Goal: Communication & Community: Answer question/provide support

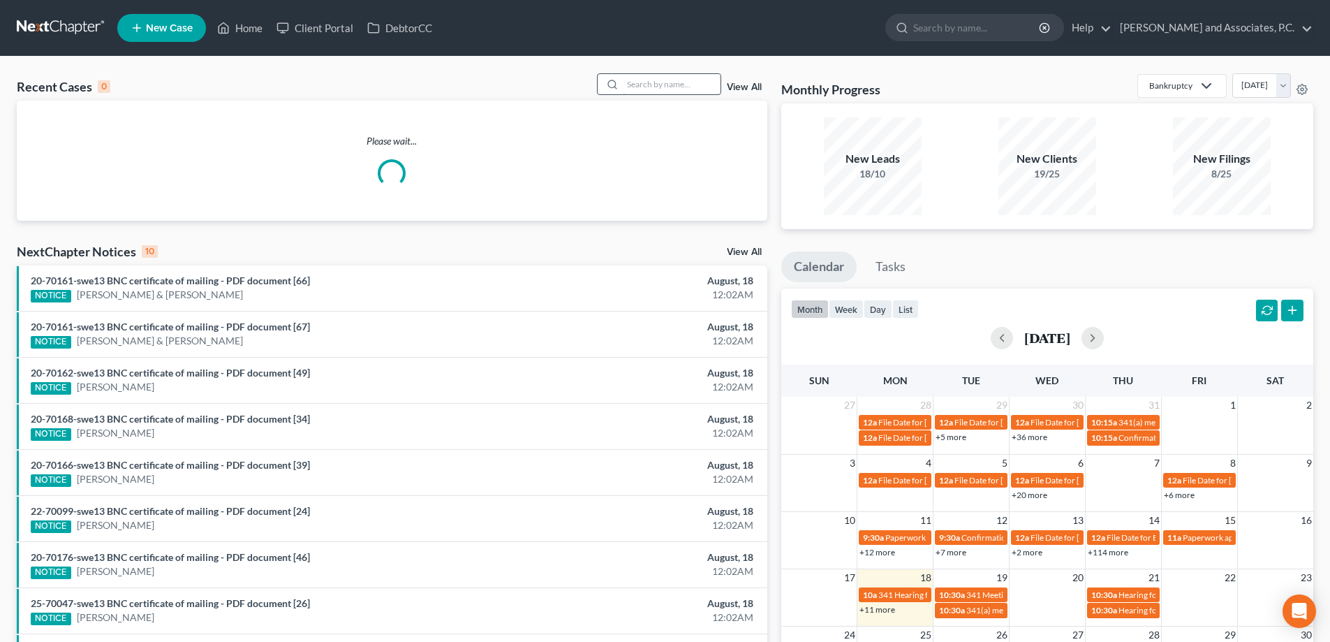
click at [627, 91] on input "search" at bounding box center [672, 84] width 98 height 20
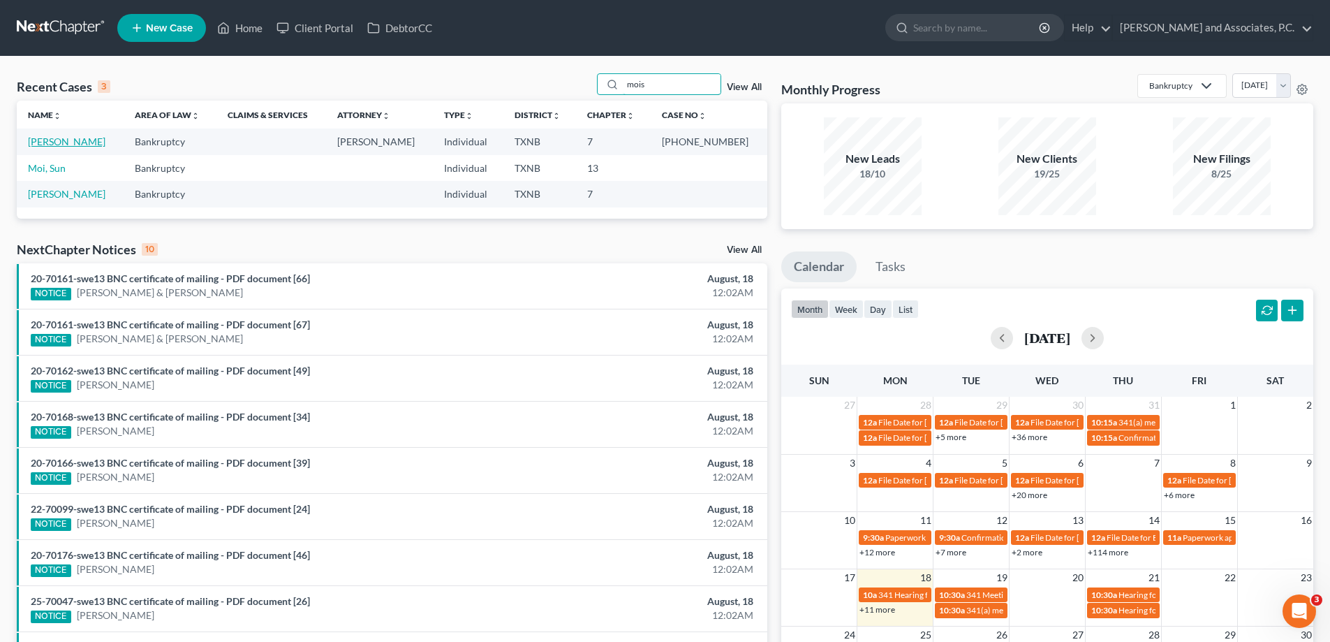
type input "mois"
click at [79, 141] on link "[PERSON_NAME]" at bounding box center [67, 141] width 78 height 12
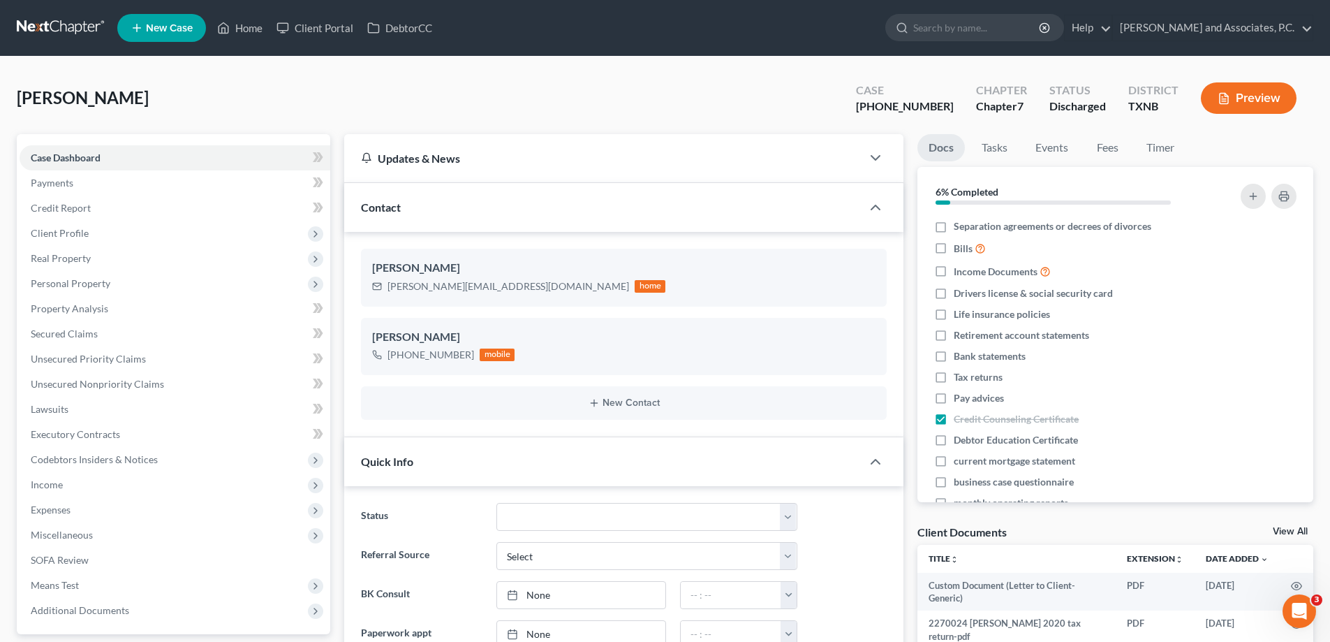
scroll to position [5920, 0]
click at [251, 29] on link "Home" at bounding box center [239, 27] width 59 height 25
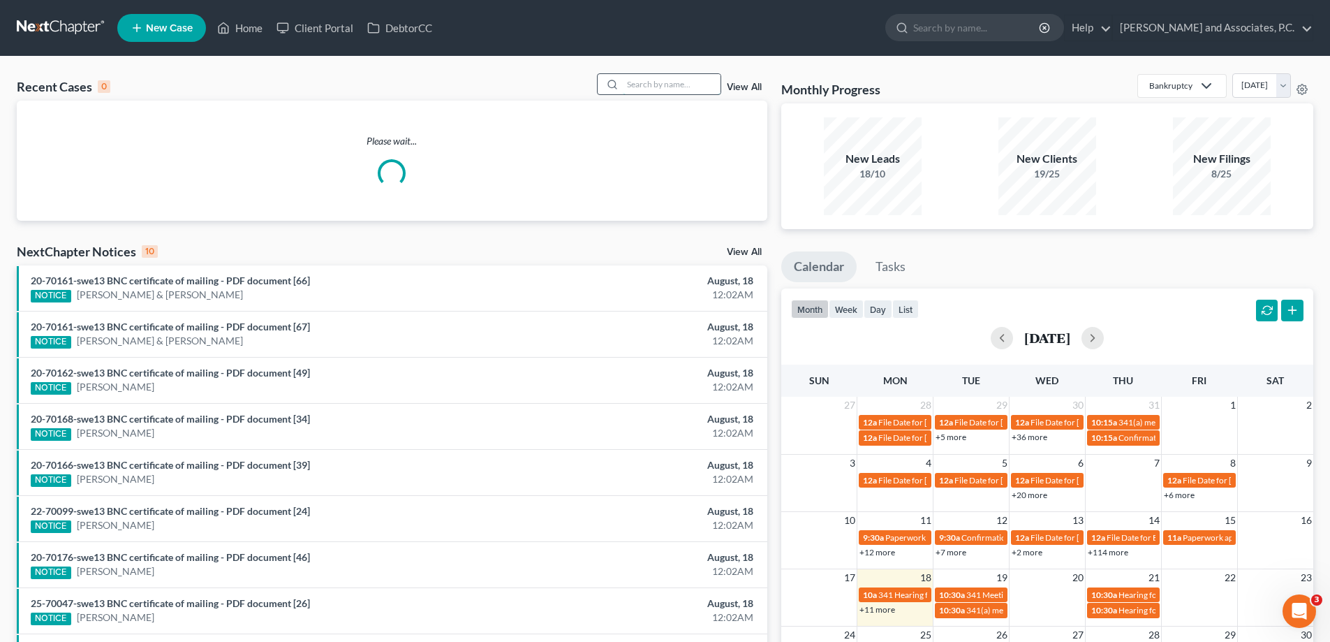
click at [645, 88] on input "search" at bounding box center [672, 84] width 98 height 20
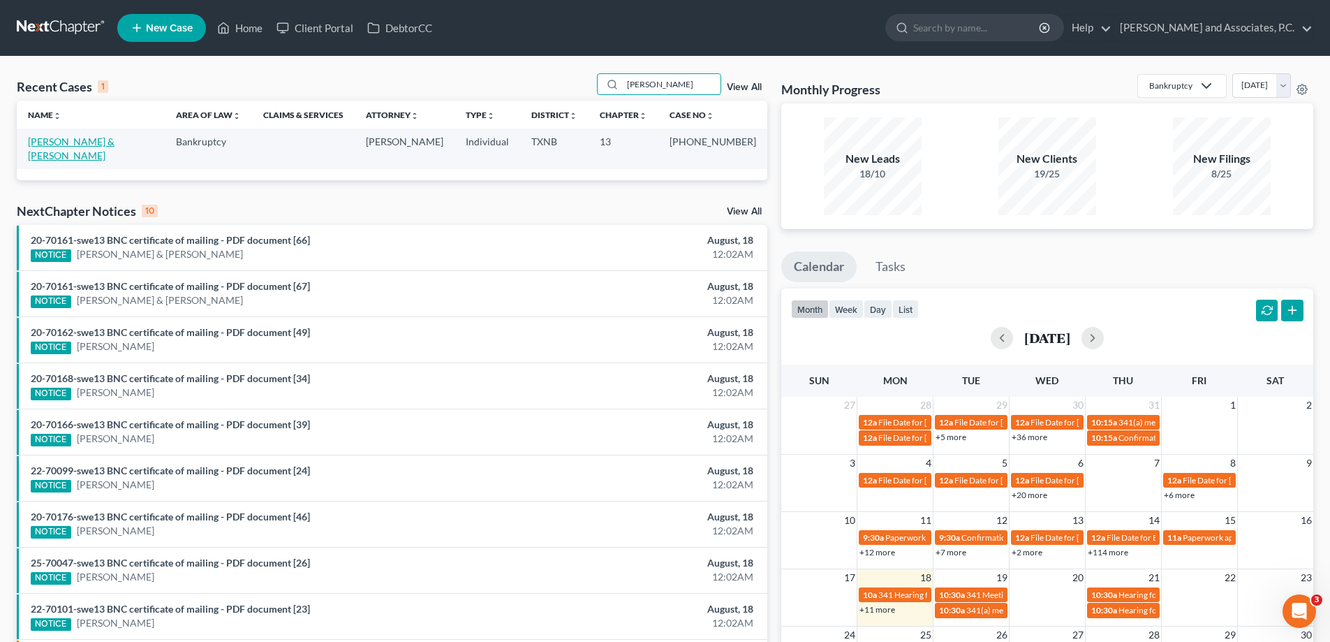
type input "rinker"
click at [52, 142] on link "Rinker, Derrick & Veronica" at bounding box center [71, 148] width 87 height 26
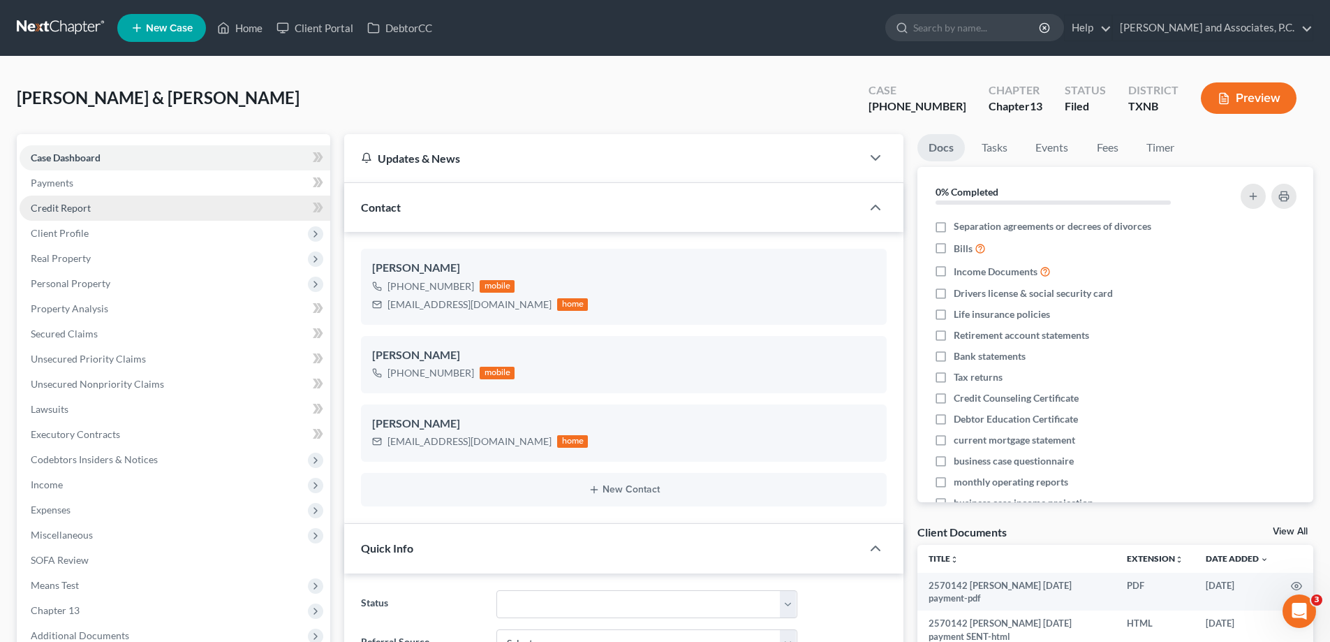
scroll to position [427, 0]
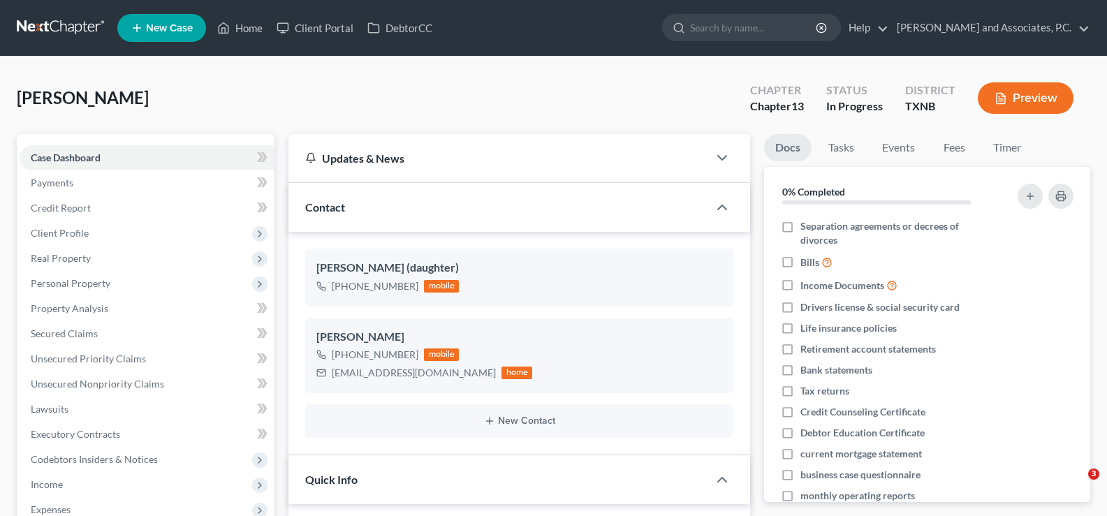
select select "7"
select select "0"
click at [239, 31] on link "Home" at bounding box center [239, 27] width 59 height 25
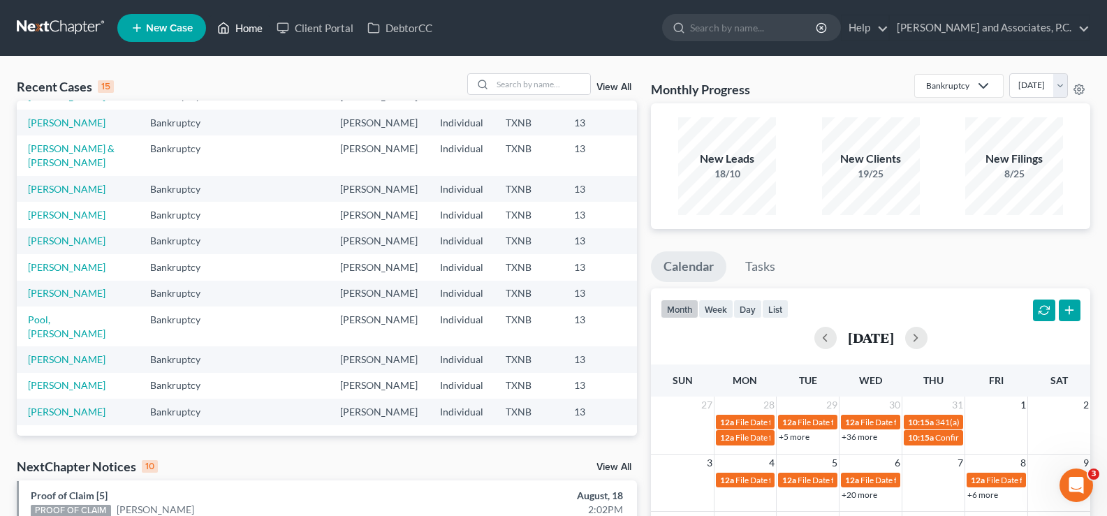
scroll to position [319, 0]
click at [495, 85] on input "search" at bounding box center [541, 84] width 98 height 20
type input "[PERSON_NAME]"
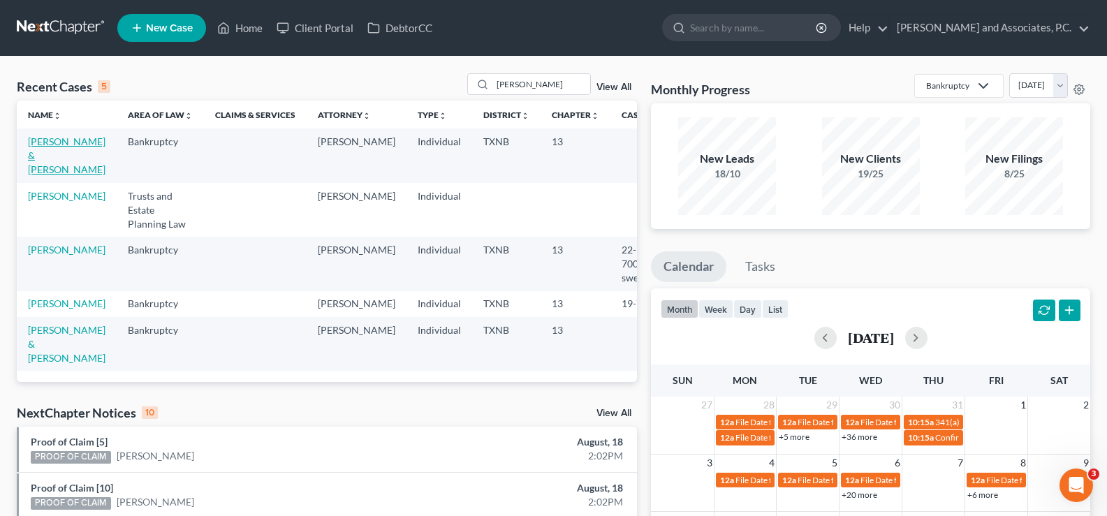
click at [43, 151] on link "[PERSON_NAME] & [PERSON_NAME]" at bounding box center [67, 155] width 78 height 40
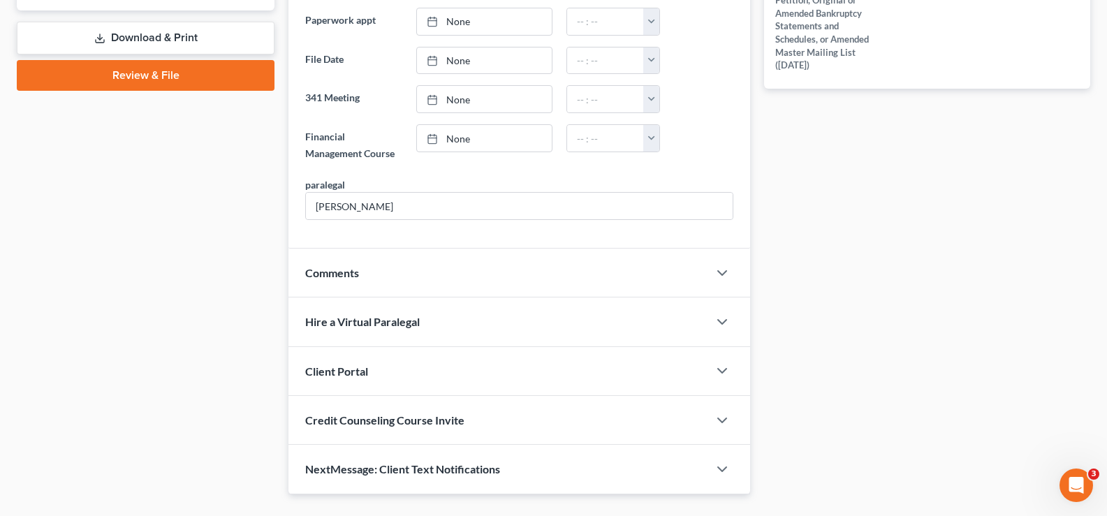
scroll to position [680, 0]
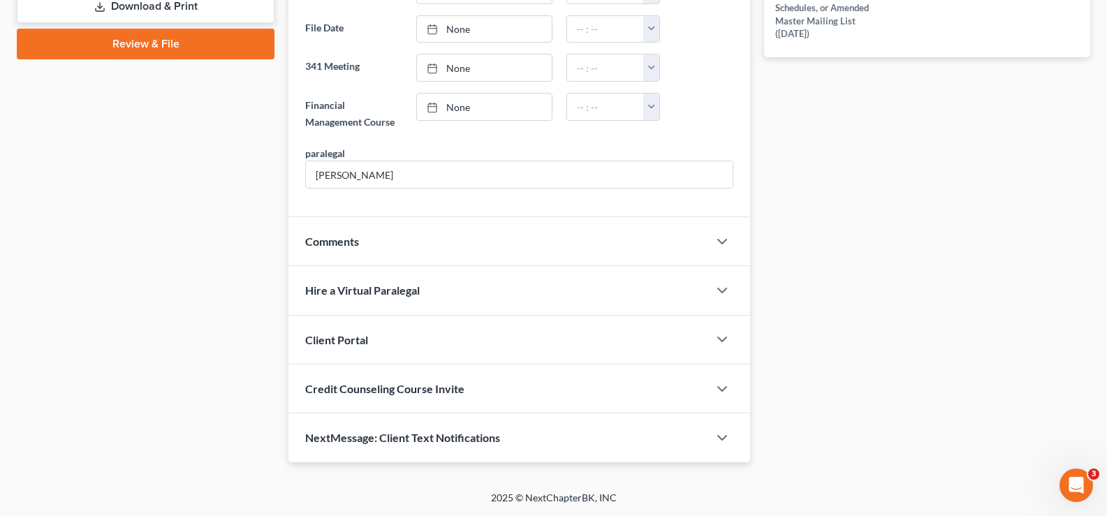
click at [404, 430] on div "NextMessage: Client Text Notifications" at bounding box center [498, 437] width 420 height 48
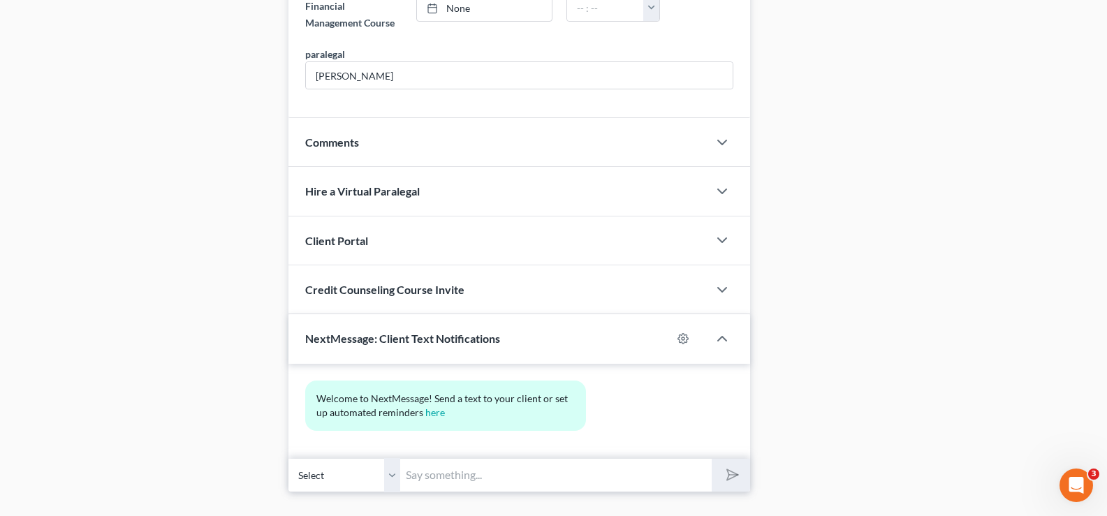
scroll to position [809, 0]
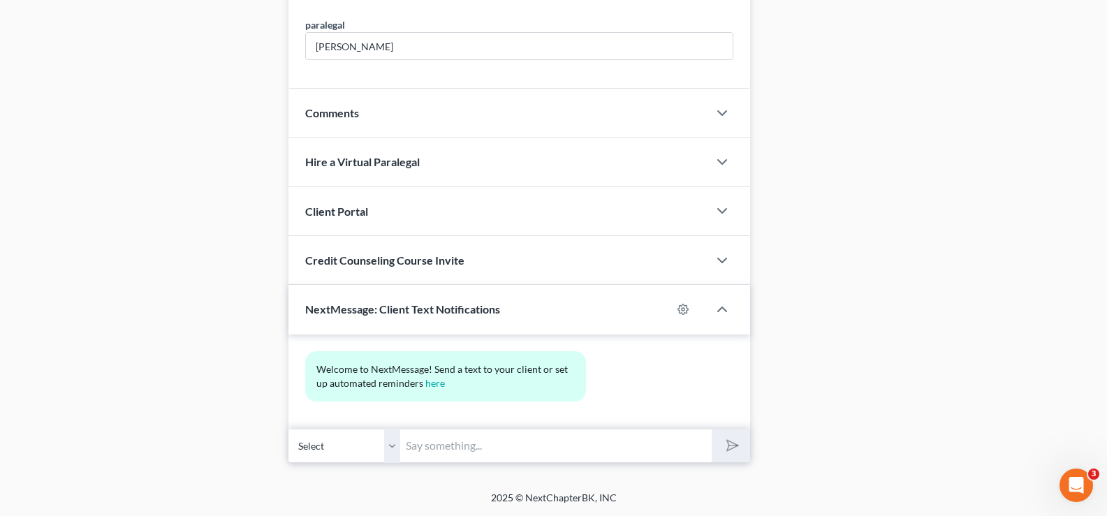
click at [392, 443] on select "Select [PHONE_NUMBER] - [PERSON_NAME] [PHONE_NUMBER] - [PERSON_NAME]" at bounding box center [344, 446] width 112 height 34
select select "1"
click at [288, 429] on select "Select [PHONE_NUMBER] - [PERSON_NAME] [PHONE_NUMBER] - [PERSON_NAME]" at bounding box center [344, 446] width 112 height 34
click at [453, 452] on input "text" at bounding box center [555, 446] width 311 height 34
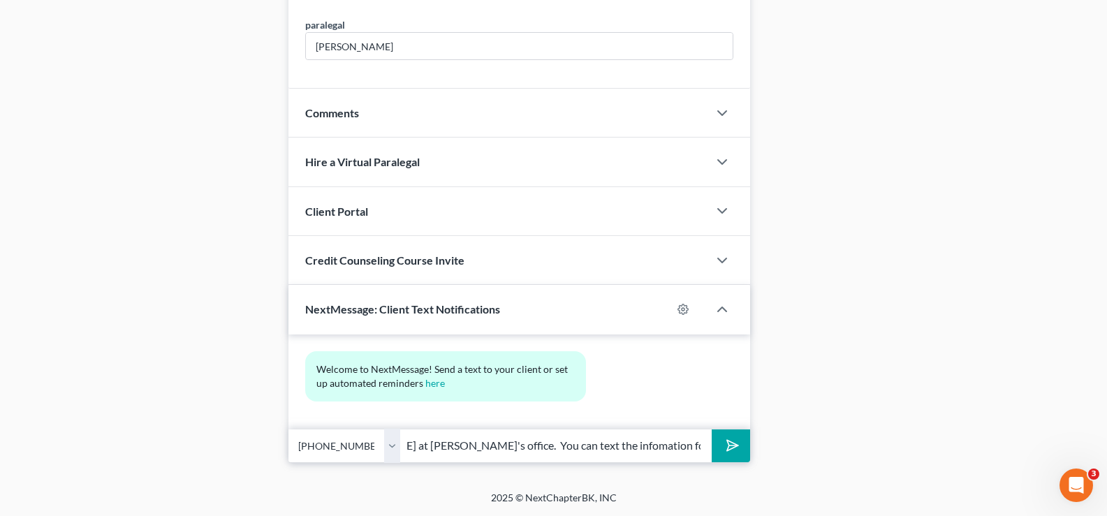
scroll to position [0, 201]
type input "[PERSON_NAME], this is [PERSON_NAME] at [PERSON_NAME]'s office. You can text th…"
click at [712, 430] on button "submit" at bounding box center [731, 446] width 38 height 33
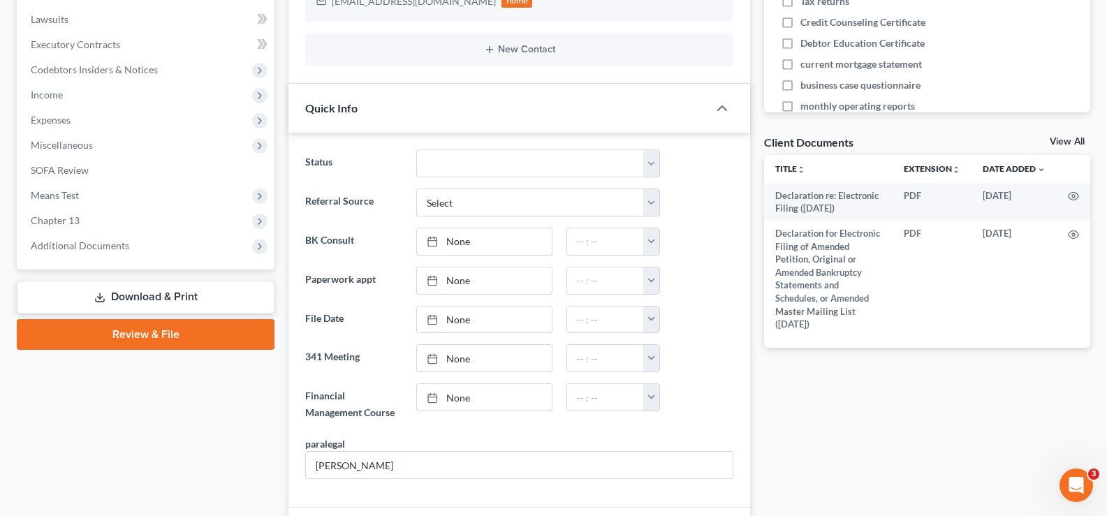
scroll to position [110, 0]
